Goal: Navigation & Orientation: Find specific page/section

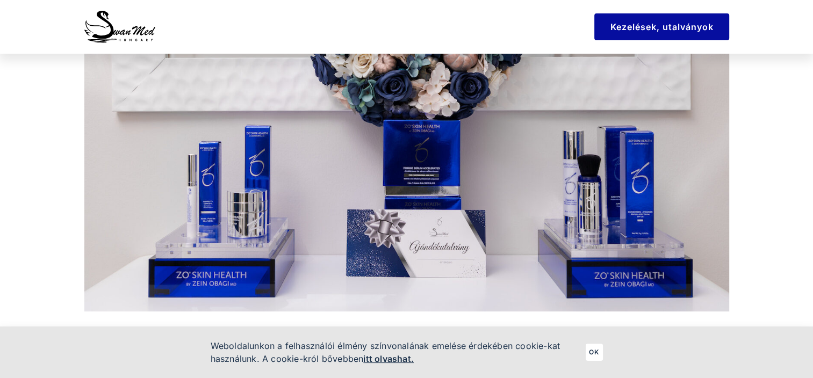
scroll to position [1775, 0]
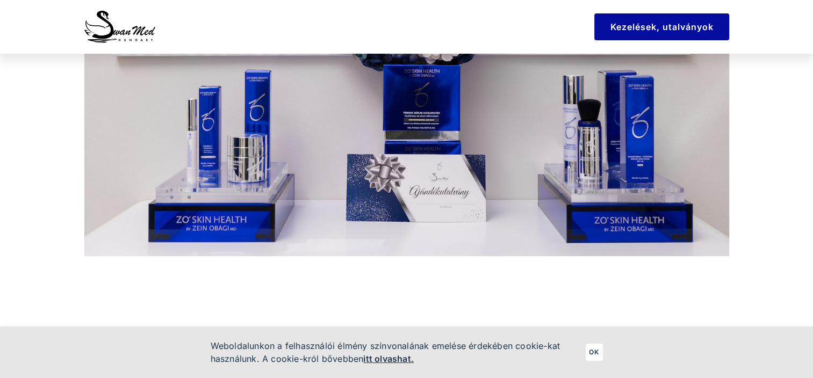
click at [592, 351] on span "OK" at bounding box center [594, 352] width 10 height 15
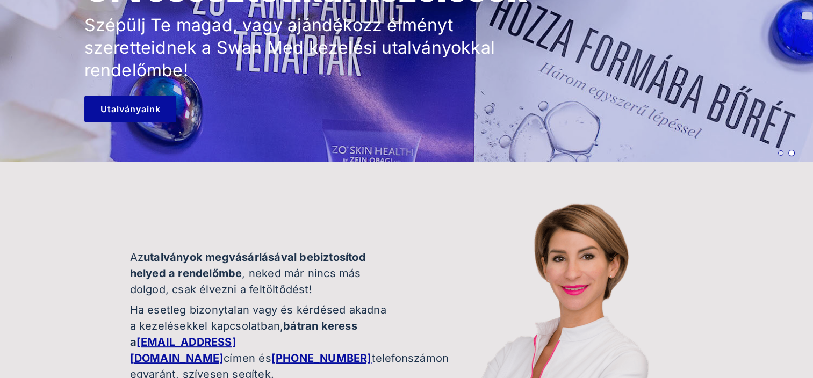
scroll to position [0, 0]
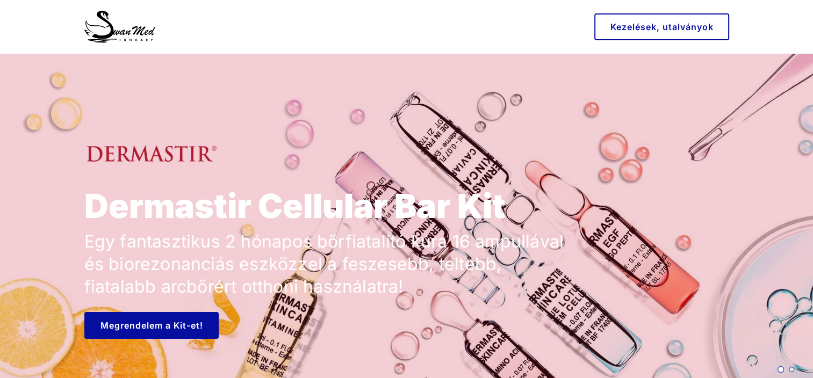
click at [653, 27] on span "Kezelések, utalványok" at bounding box center [661, 26] width 103 height 11
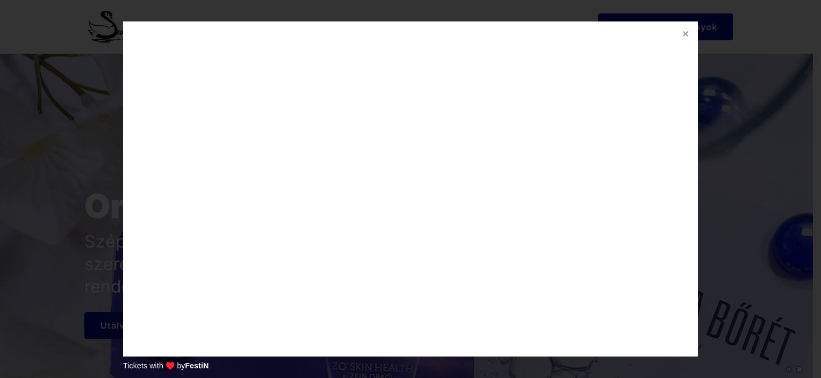
click at [690, 36] on div at bounding box center [686, 34] width 14 height 14
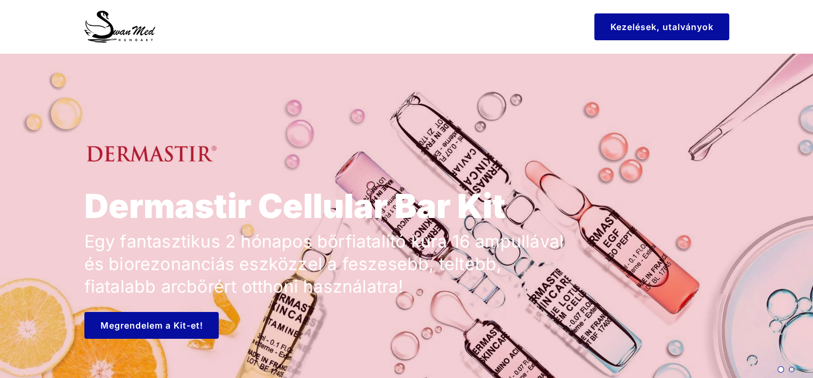
click at [137, 27] on img at bounding box center [119, 27] width 71 height 32
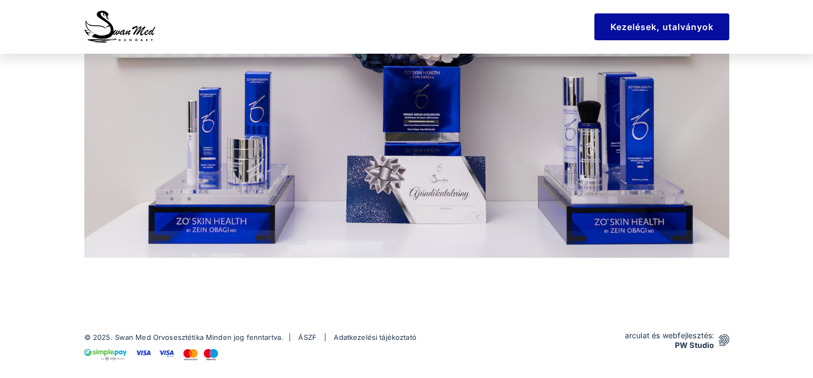
scroll to position [1775, 0]
